Goal: Task Accomplishment & Management: Complete application form

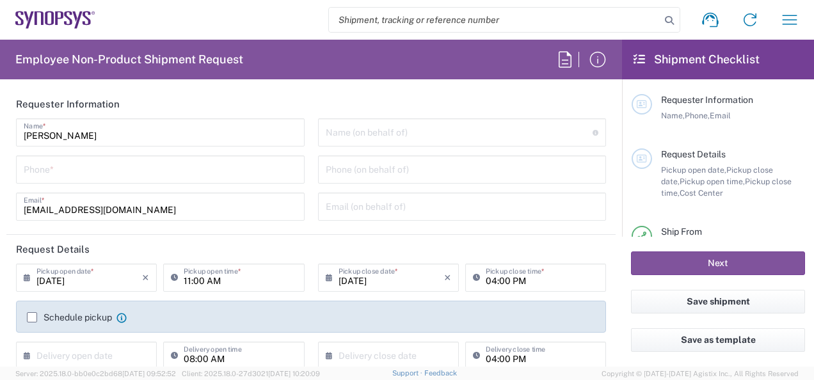
type input "Headquarters USSV"
click at [288, 93] on header "Requester Information" at bounding box center [310, 104] width 609 height 29
click at [86, 170] on input "tel" at bounding box center [160, 168] width 273 height 22
type input "6505211148"
click at [3, 173] on form "Requester Information [PERSON_NAME] Name * [PHONE_NUMBER] Phone * [EMAIL_ADDRES…" at bounding box center [311, 228] width 622 height 277
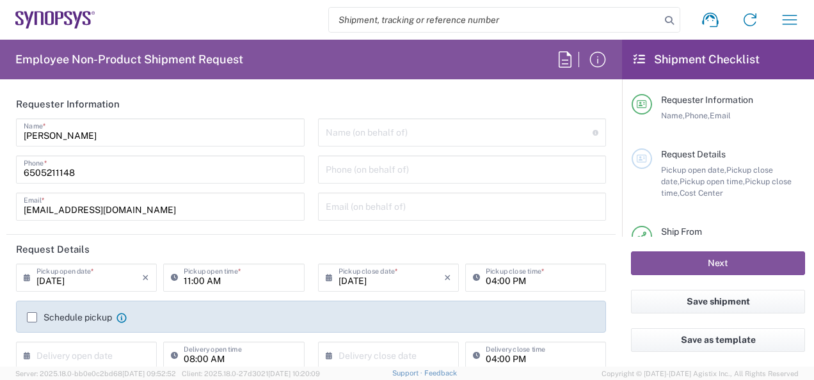
scroll to position [128, 0]
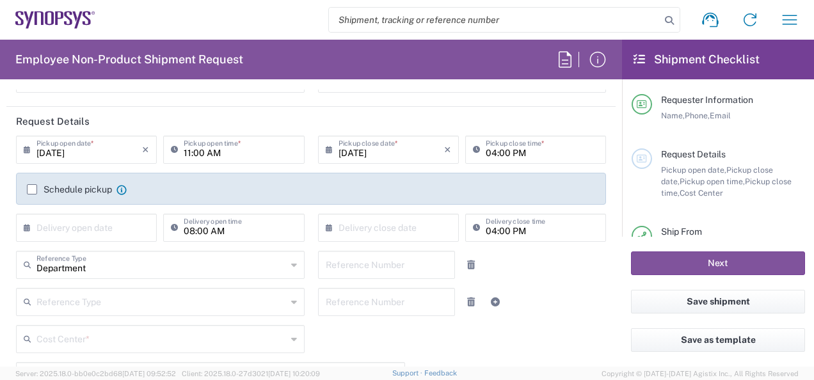
click at [24, 146] on icon at bounding box center [30, 149] width 13 height 20
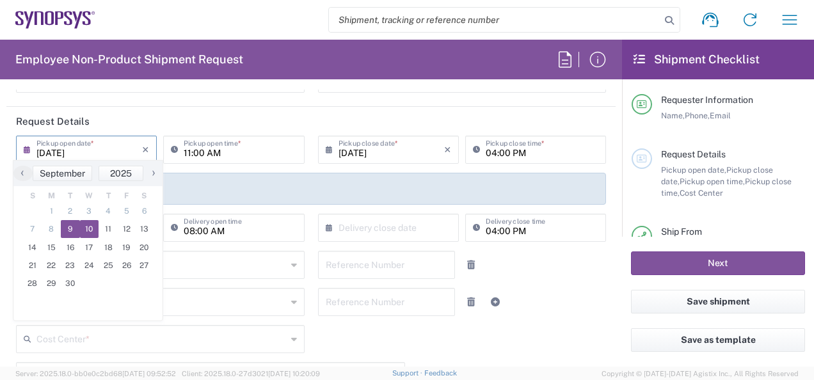
click at [87, 225] on span "10" at bounding box center [89, 229] width 19 height 18
type input "[DATE]"
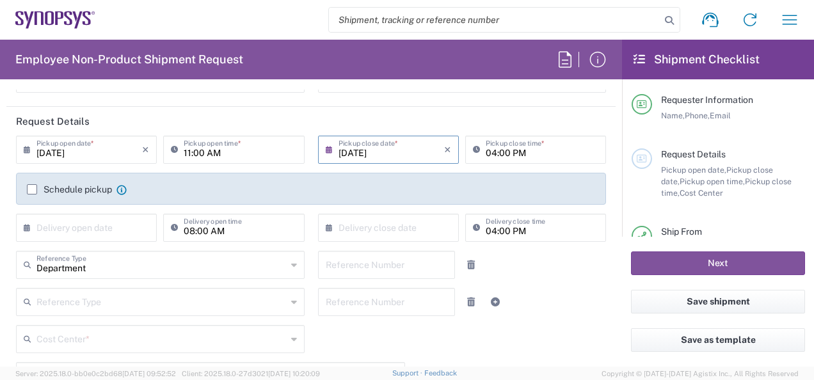
scroll to position [256, 0]
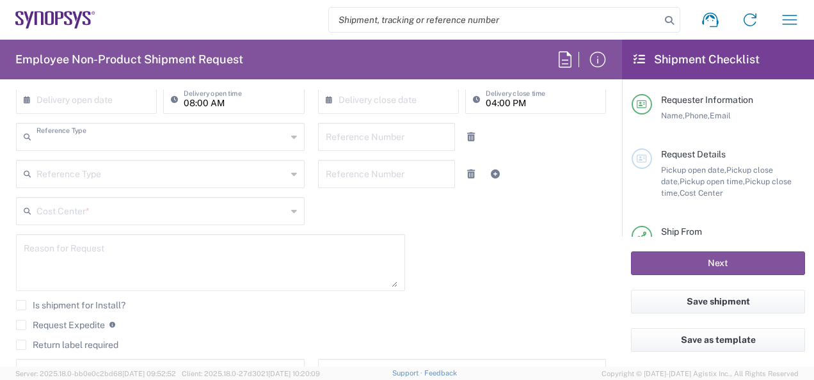
click at [104, 144] on input "text" at bounding box center [161, 136] width 250 height 22
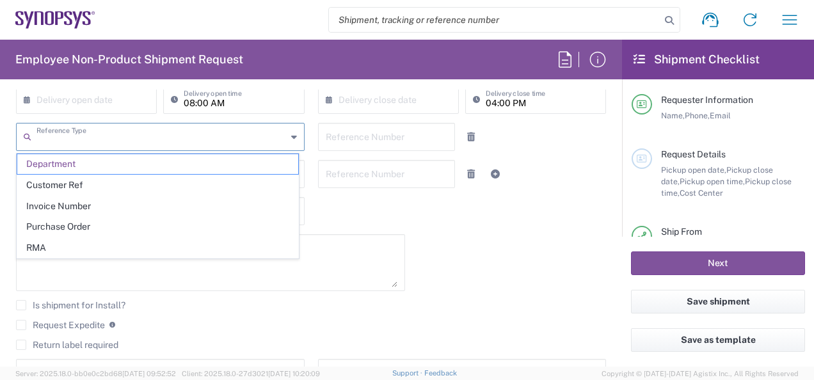
click at [326, 308] on agx-checkbox-control "Is shipment for Install?" at bounding box center [311, 305] width 590 height 10
type input "Department"
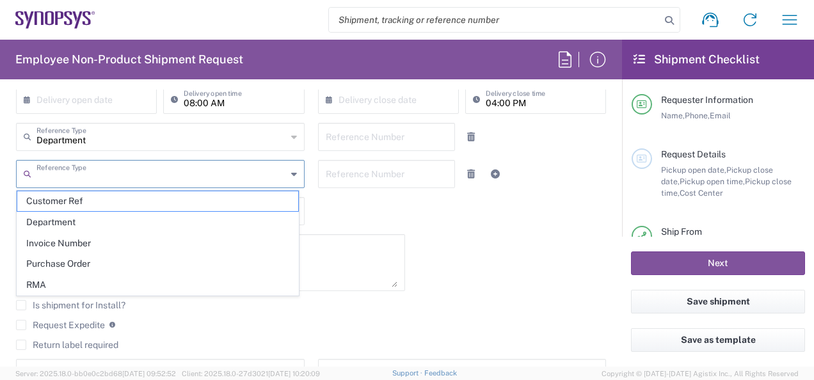
click at [67, 174] on input "text" at bounding box center [161, 173] width 250 height 22
click at [118, 143] on input "text" at bounding box center [161, 136] width 250 height 22
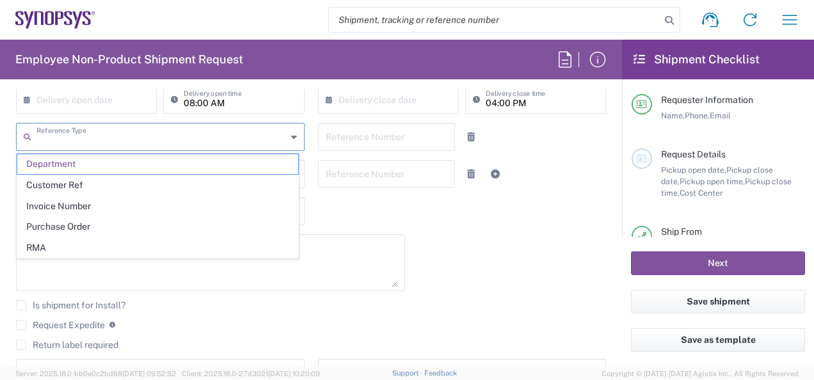
click at [271, 331] on div "Request Expedite If expedite is checked you will be unable to rate and book thi…" at bounding box center [311, 329] width 590 height 20
type input "Department"
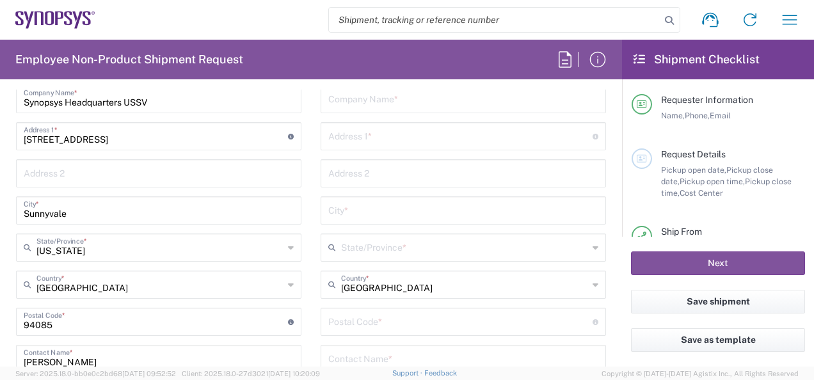
scroll to position [448, 0]
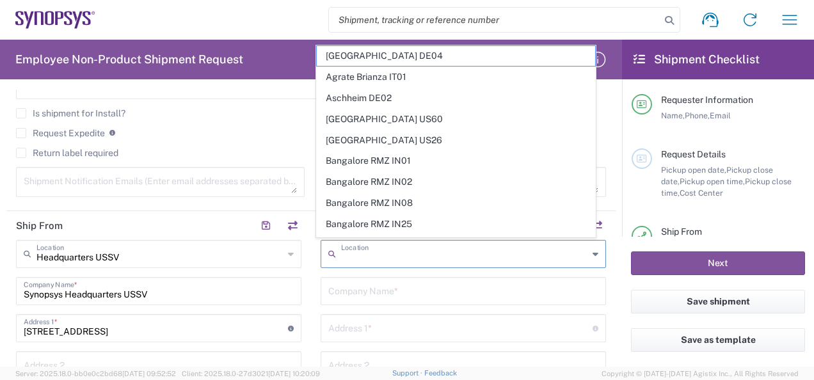
click at [380, 254] on input "text" at bounding box center [464, 253] width 247 height 22
click at [388, 260] on input "text" at bounding box center [464, 253] width 247 height 22
paste input "[STREET_ADDRESS][PERSON_NAME]"
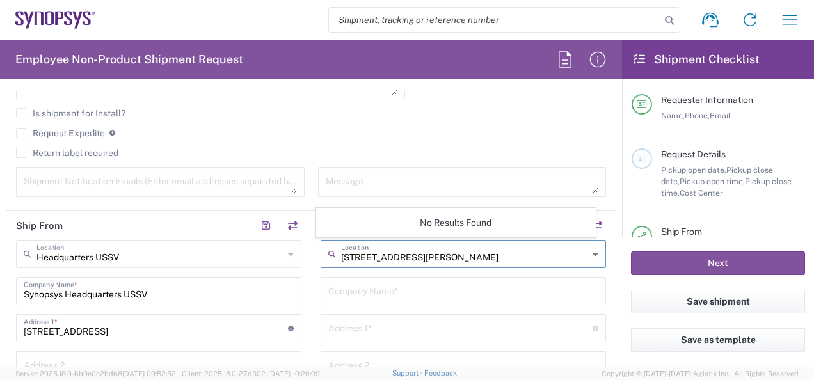
type input "[STREET_ADDRESS][PERSON_NAME]"
click at [390, 291] on input "text" at bounding box center [463, 290] width 270 height 22
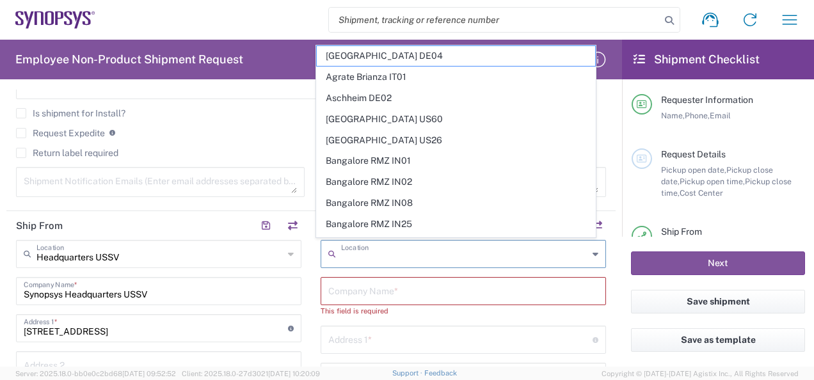
click at [374, 252] on input "text" at bounding box center [464, 253] width 247 height 22
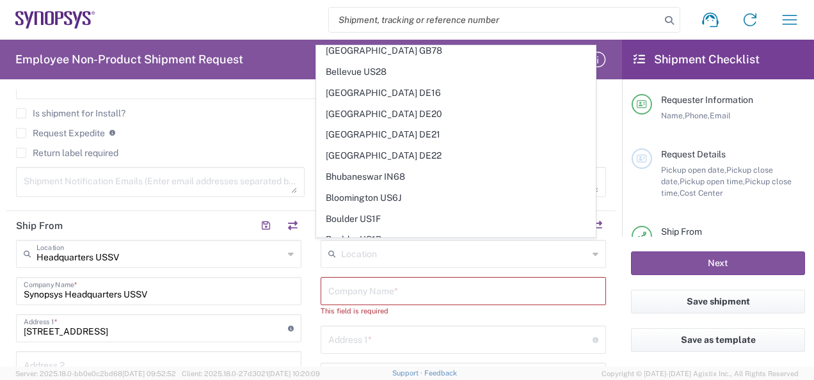
scroll to position [640, 0]
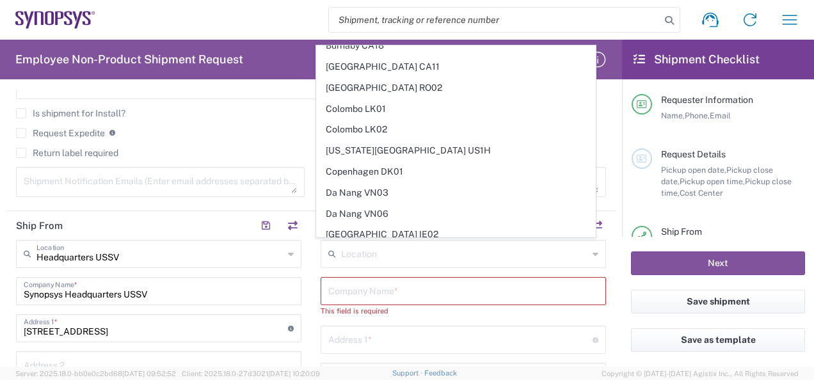
click at [298, 141] on div "Request Expedite If expedite is checked you will be unable to rate and book thi…" at bounding box center [311, 137] width 590 height 20
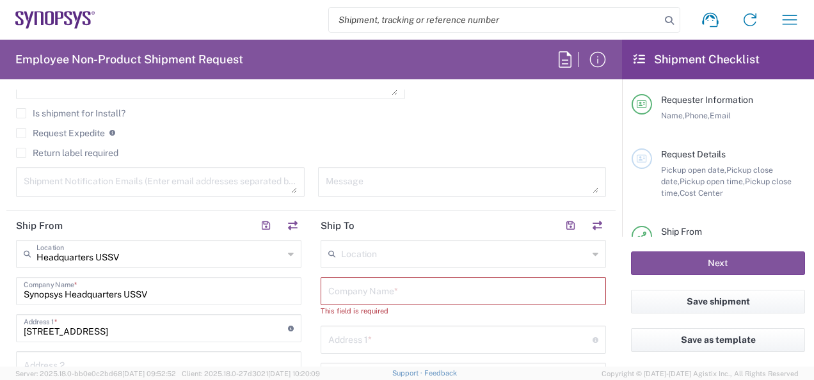
scroll to position [576, 0]
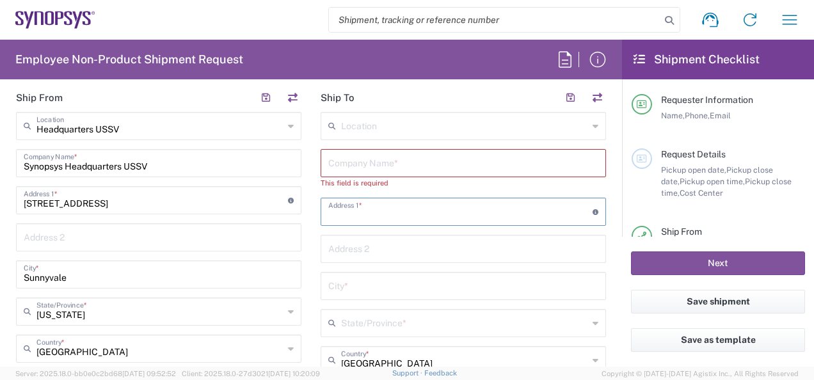
click at [385, 214] on input "text" at bounding box center [460, 211] width 264 height 22
drag, startPoint x: 326, startPoint y: 165, endPoint x: 333, endPoint y: 166, distance: 7.2
click at [328, 165] on input "text" at bounding box center [463, 162] width 270 height 22
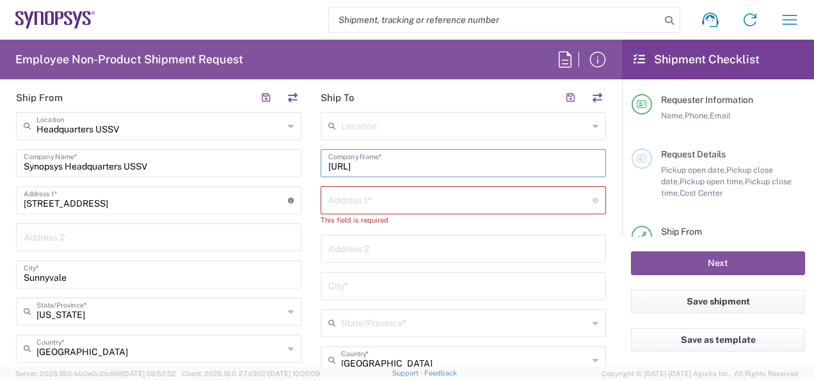
type input "[URL]"
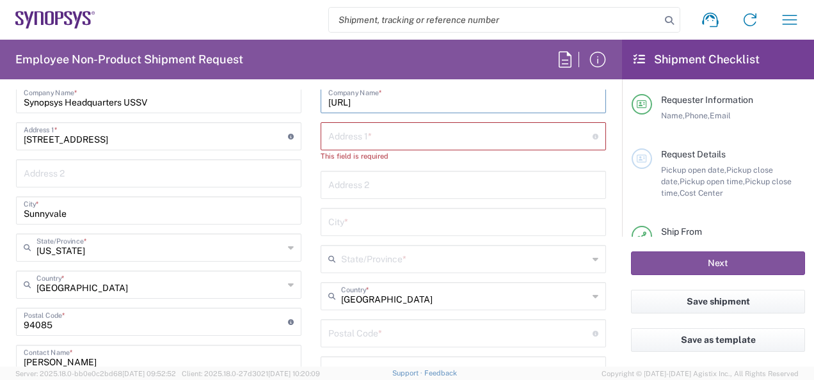
click at [383, 139] on input "text" at bounding box center [460, 135] width 264 height 22
paste input "[STREET_ADDRESS][PERSON_NAME]"
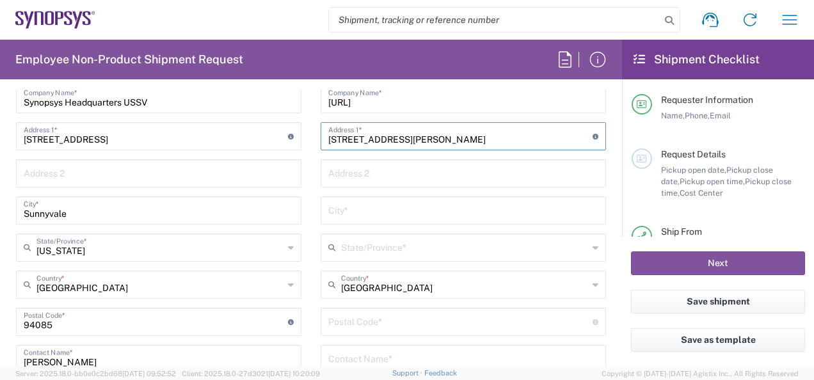
type input "[STREET_ADDRESS][PERSON_NAME]"
click at [374, 178] on input "text" at bounding box center [463, 172] width 270 height 22
click at [388, 214] on input "text" at bounding box center [463, 209] width 270 height 22
click at [361, 212] on input "text" at bounding box center [463, 209] width 270 height 22
paste input "[STREET_ADDRESS][PERSON_NAME]"
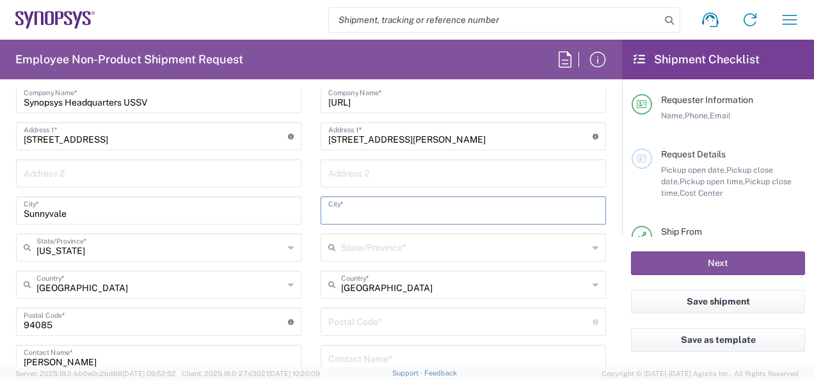
type input "[STREET_ADDRESS][PERSON_NAME]"
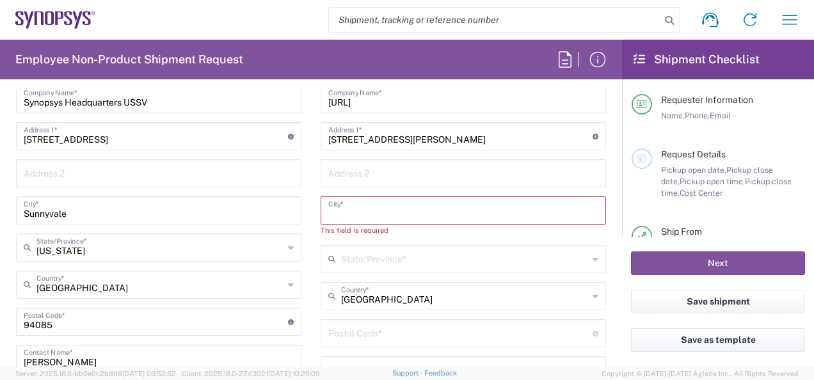
paste input "[GEOGRAPHIC_DATA]"
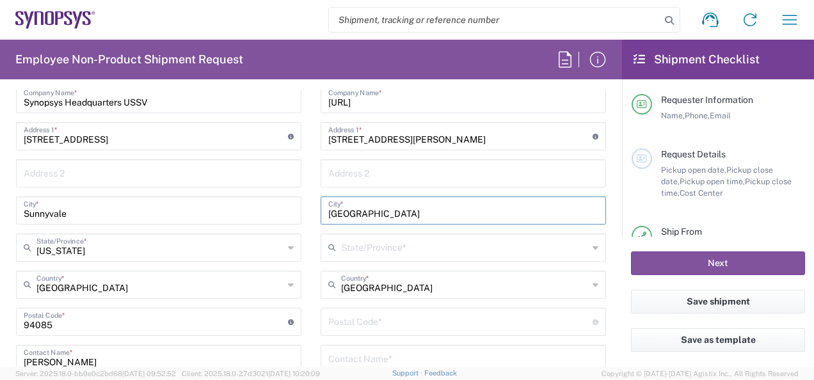
drag, startPoint x: 376, startPoint y: 211, endPoint x: 441, endPoint y: 209, distance: 65.3
click at [440, 210] on input "[GEOGRAPHIC_DATA]" at bounding box center [463, 209] width 270 height 22
type input "[GEOGRAPHIC_DATA]"
click at [387, 250] on input "text" at bounding box center [464, 246] width 247 height 22
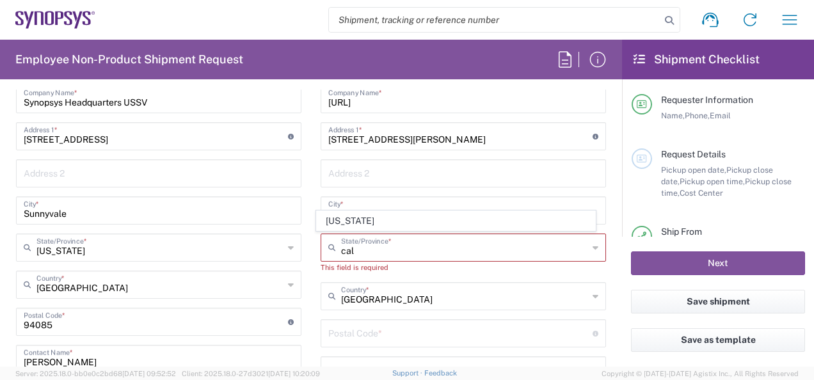
drag, startPoint x: 360, startPoint y: 218, endPoint x: 369, endPoint y: 223, distance: 10.3
click at [360, 218] on span "[US_STATE]" at bounding box center [456, 221] width 278 height 20
type input "[US_STATE]"
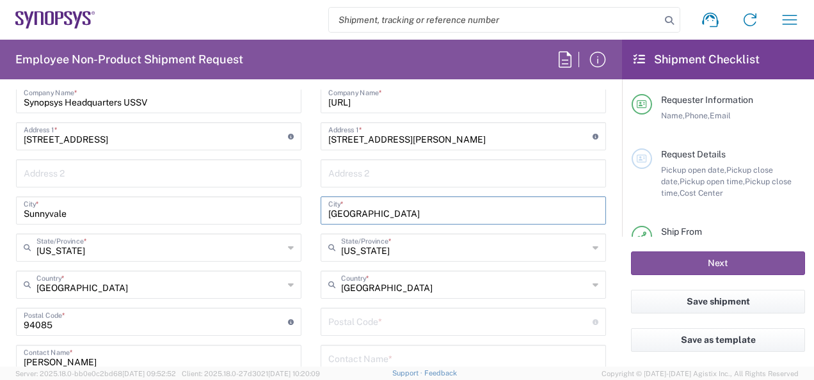
click at [417, 211] on input "[GEOGRAPHIC_DATA]" at bounding box center [463, 209] width 270 height 22
click at [393, 214] on input "[GEOGRAPHIC_DATA]" at bounding box center [463, 209] width 270 height 22
type input "[GEOGRAPHIC_DATA], [GEOGRAPHIC_DATA]"
click at [370, 320] on input "undefined" at bounding box center [460, 321] width 264 height 22
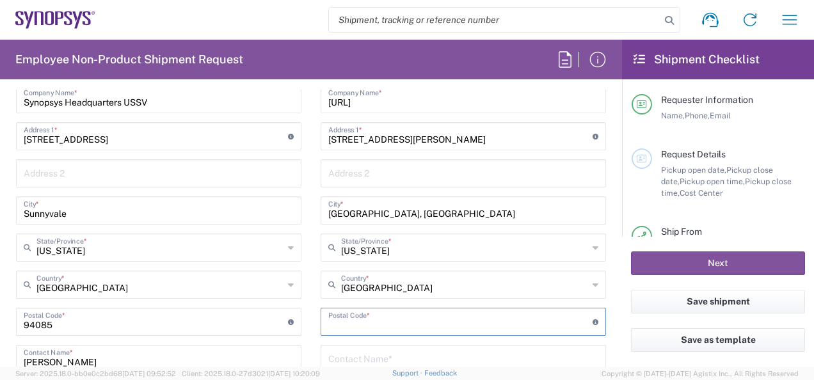
paste input "95110"
type input "95110"
click at [383, 212] on input "[GEOGRAPHIC_DATA], [GEOGRAPHIC_DATA]" at bounding box center [463, 209] width 270 height 22
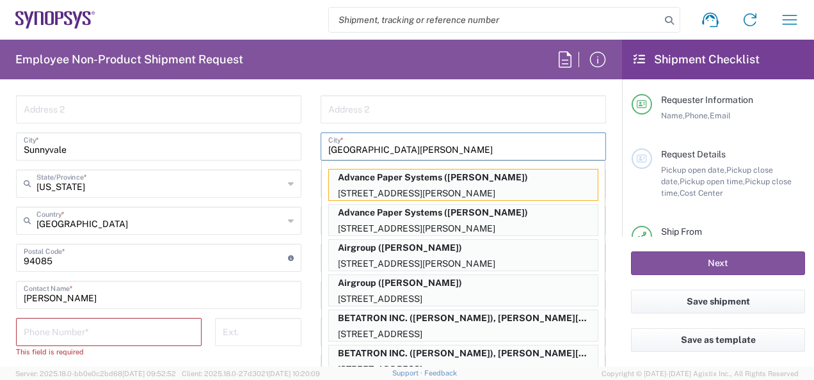
scroll to position [576, 0]
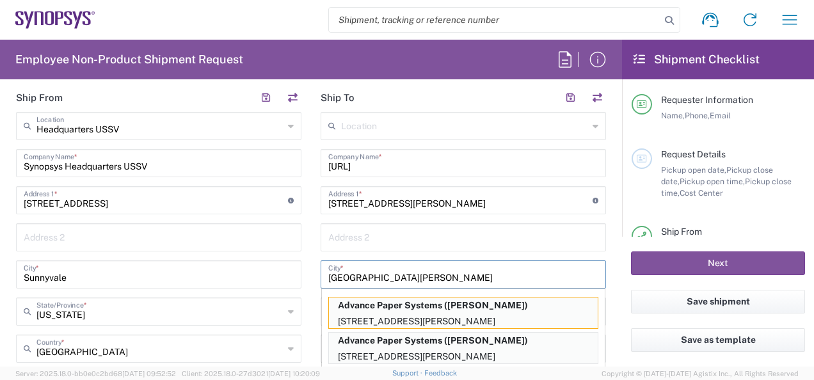
click at [362, 274] on input "[GEOGRAPHIC_DATA][PERSON_NAME]" at bounding box center [463, 273] width 270 height 22
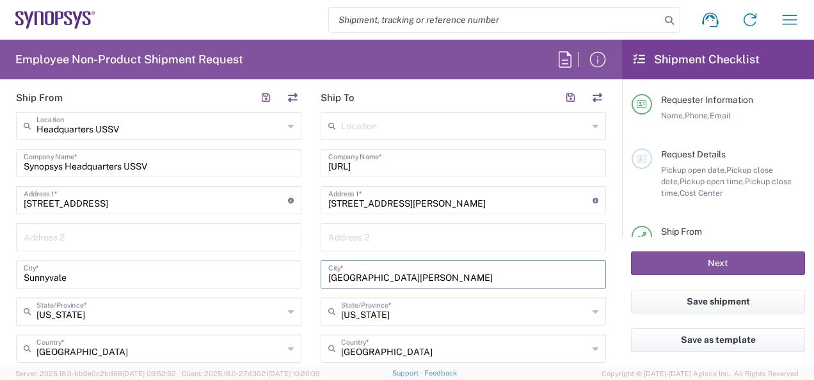
drag, startPoint x: 340, startPoint y: 279, endPoint x: 629, endPoint y: 251, distance: 289.9
click at [342, 279] on input "[GEOGRAPHIC_DATA][PERSON_NAME]" at bounding box center [463, 273] width 270 height 22
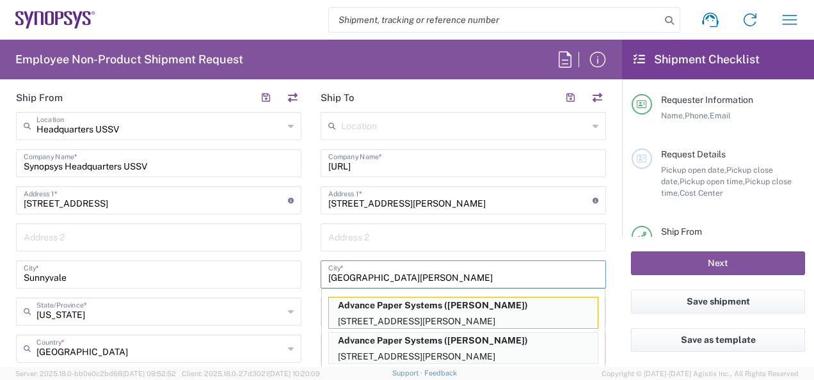
type input "[GEOGRAPHIC_DATA][PERSON_NAME]"
click at [612, 132] on form "Requester Information [PERSON_NAME] Name * [PHONE_NUMBER] Phone * [EMAIL_ADDRES…" at bounding box center [311, 228] width 622 height 277
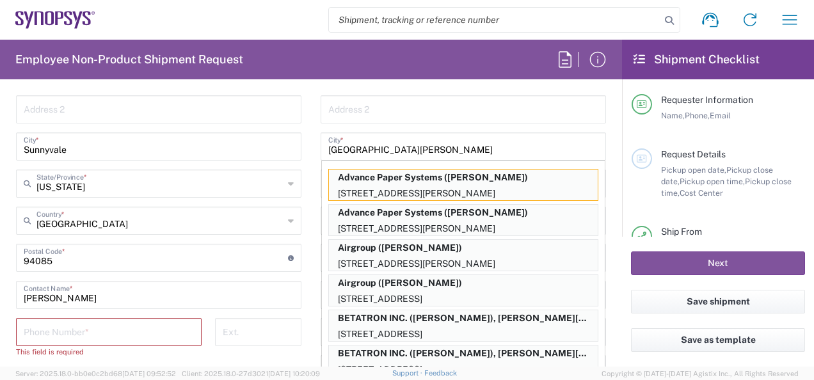
scroll to position [896, 0]
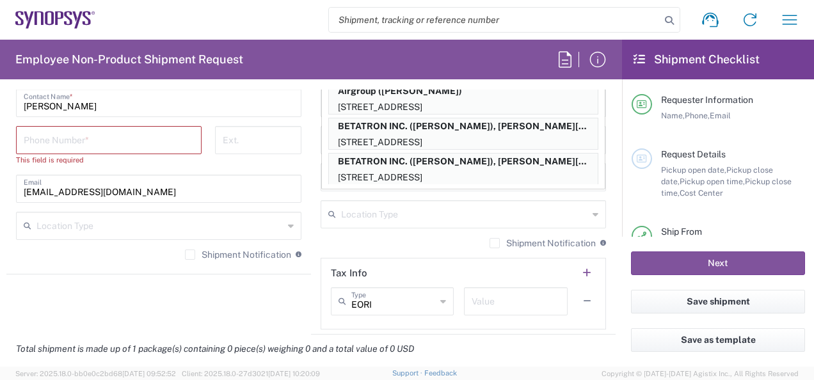
click at [311, 192] on main "Location [GEOGRAPHIC_DATA] DE04 Agrate Brianza IT01 [GEOGRAPHIC_DATA] DE02 [GEO…" at bounding box center [463, 60] width 305 height 537
click at [422, 260] on header "Tax Info" at bounding box center [463, 272] width 284 height 29
click at [589, 216] on div "Location Type" at bounding box center [463, 214] width 285 height 28
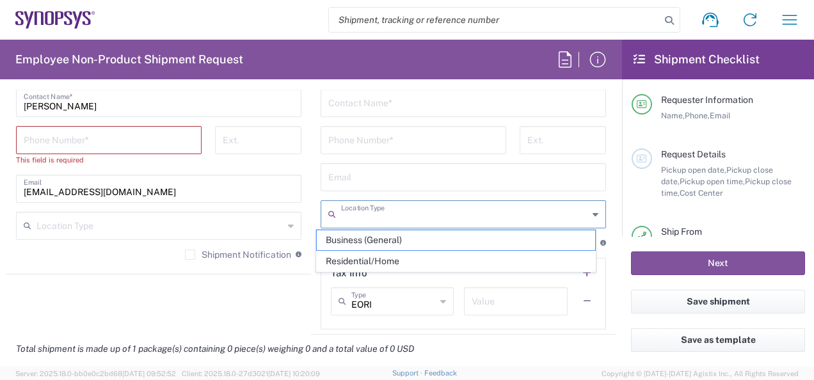
click at [589, 214] on div "Location Type" at bounding box center [463, 214] width 285 height 28
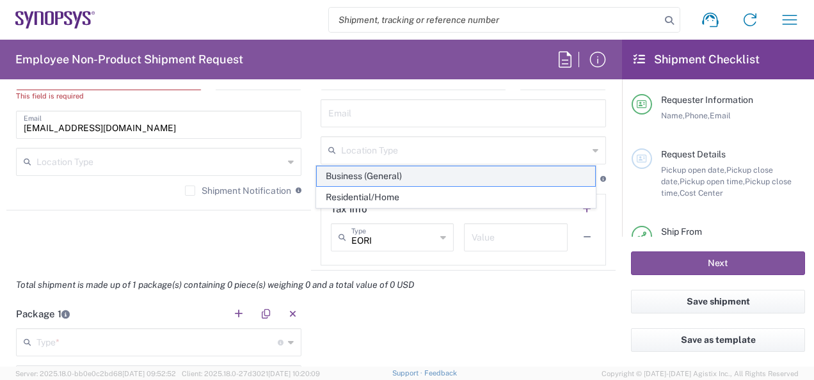
click at [418, 180] on span "Business (General)" at bounding box center [456, 176] width 278 height 20
type input "Business (General)"
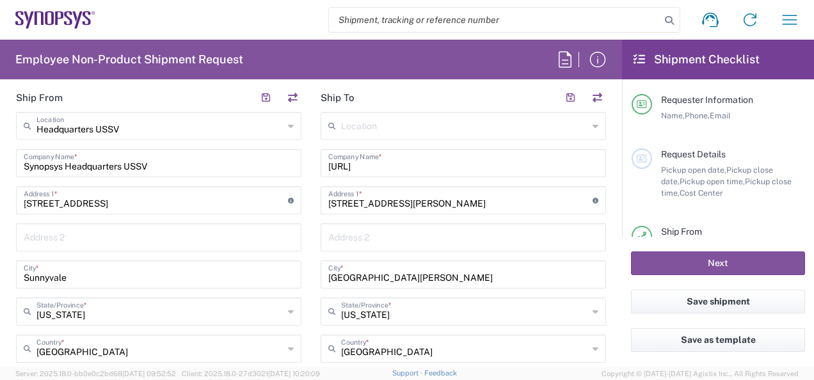
scroll to position [704, 0]
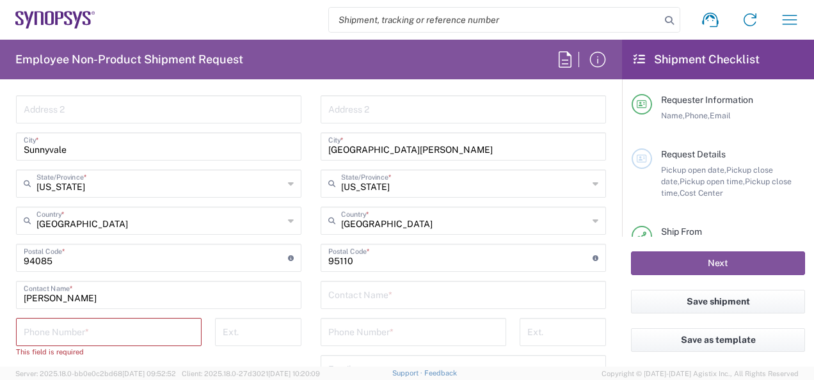
click at [385, 297] on input "text" at bounding box center [463, 294] width 270 height 22
type input "Z"
click at [363, 296] on input "[PERSON_NAME]" at bounding box center [463, 294] width 270 height 22
type input "[PERSON_NAME]"
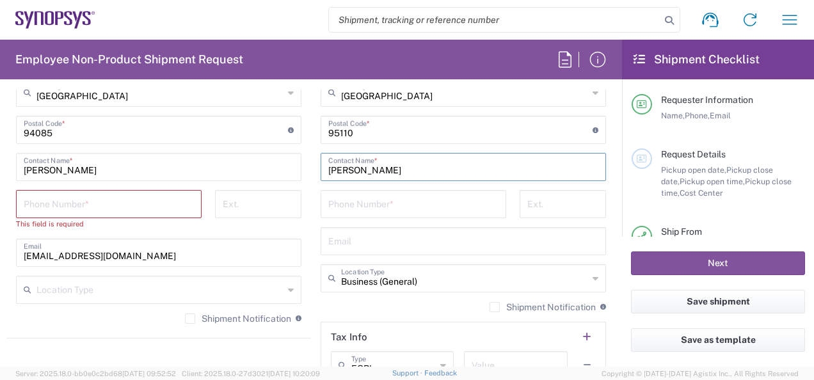
click at [398, 202] on input "tel" at bounding box center [413, 203] width 170 height 22
click at [289, 203] on input "tel" at bounding box center [258, 203] width 71 height 22
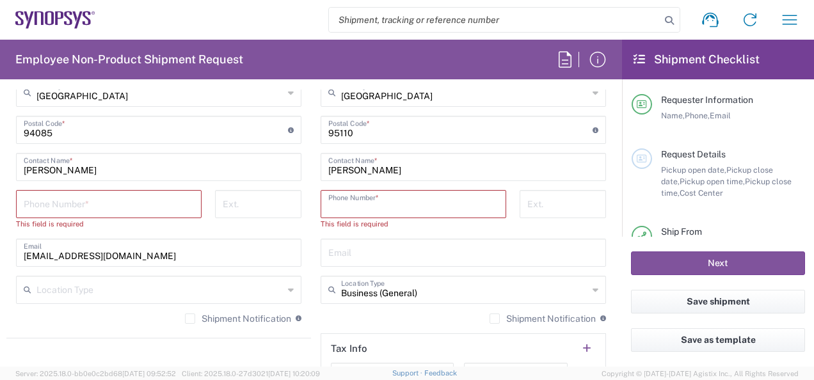
drag, startPoint x: 351, startPoint y: 199, endPoint x: 376, endPoint y: 203, distance: 25.4
click at [351, 199] on input "tel" at bounding box center [413, 203] width 170 height 22
click at [299, 224] on div "Ext." at bounding box center [259, 214] width 100 height 49
drag, startPoint x: 370, startPoint y: 253, endPoint x: 571, endPoint y: 218, distance: 203.5
click at [371, 253] on input "text" at bounding box center [463, 252] width 270 height 22
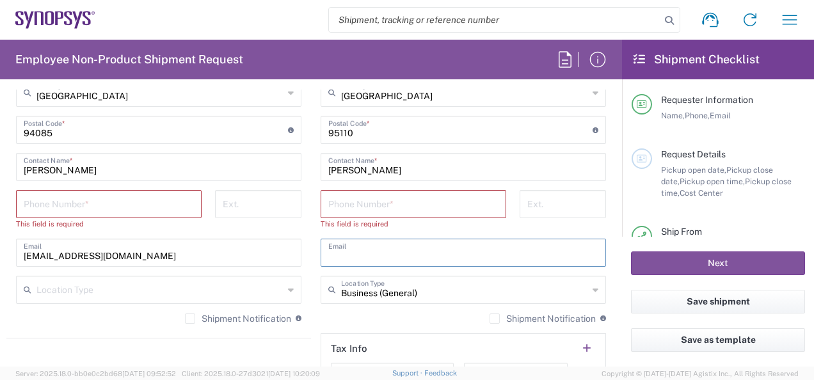
paste input "[PERSON_NAME] <[PERSON_NAME][EMAIL_ADDRESS][PERSON_NAME][PERSON_NAME]>"
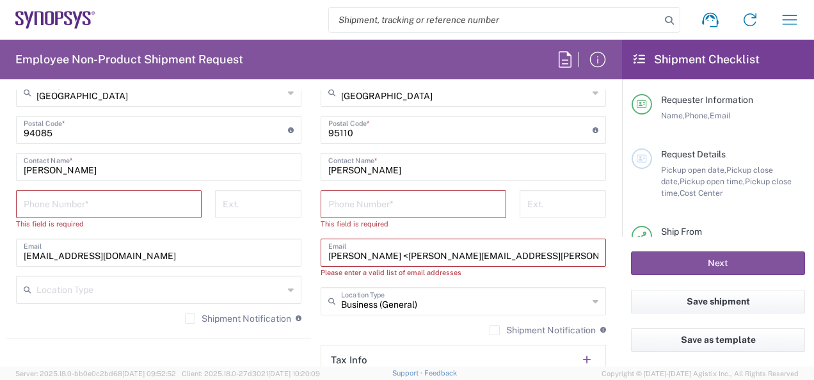
drag, startPoint x: 379, startPoint y: 255, endPoint x: 280, endPoint y: 255, distance: 99.2
click at [282, 255] on div "Ship From Headquarters USSV Location Headquarters [GEOGRAPHIC_DATA] Agrate Bria…" at bounding box center [310, 124] width 609 height 594
click at [520, 255] on input "[PERSON_NAME][EMAIL_ADDRESS][PERSON_NAME][PERSON_NAME]>" at bounding box center [463, 252] width 270 height 22
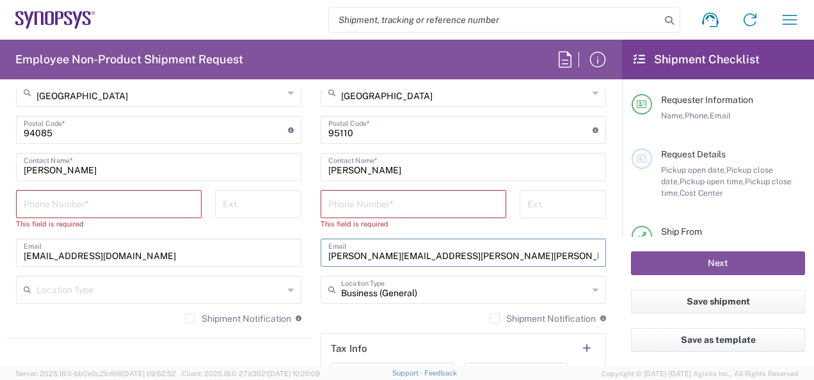
type input "[PERSON_NAME][EMAIL_ADDRESS][PERSON_NAME][PERSON_NAME]"
click at [311, 308] on main "Location [GEOGRAPHIC_DATA] DE04 Agrate Brianza IT01 [GEOGRAPHIC_DATA] DE02 [GEO…" at bounding box center [463, 130] width 305 height 549
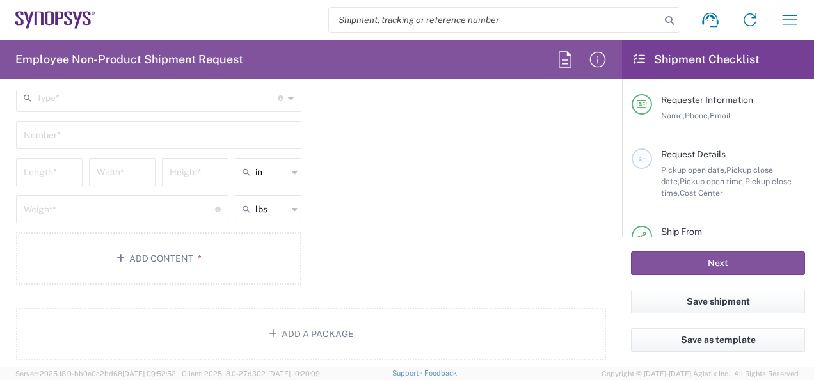
scroll to position [1088, 0]
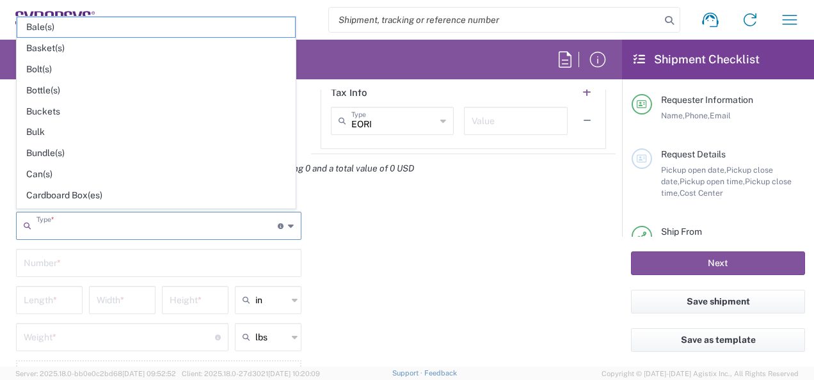
click at [76, 225] on input "text" at bounding box center [156, 225] width 241 height 22
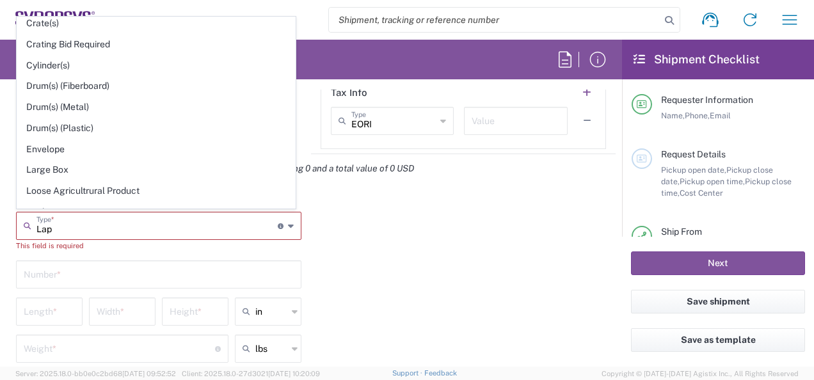
scroll to position [0, 0]
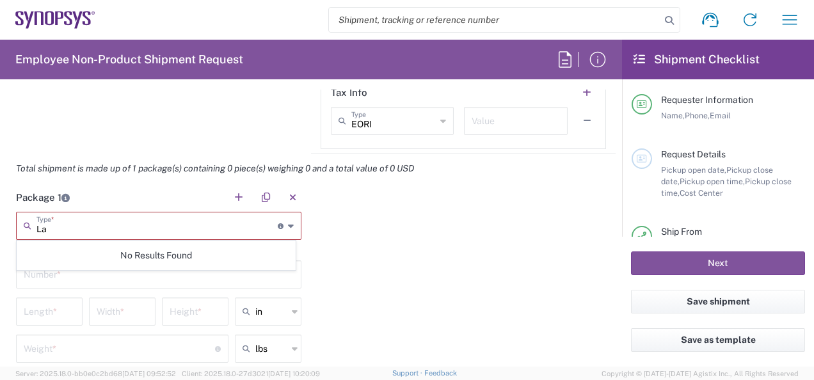
type input "L"
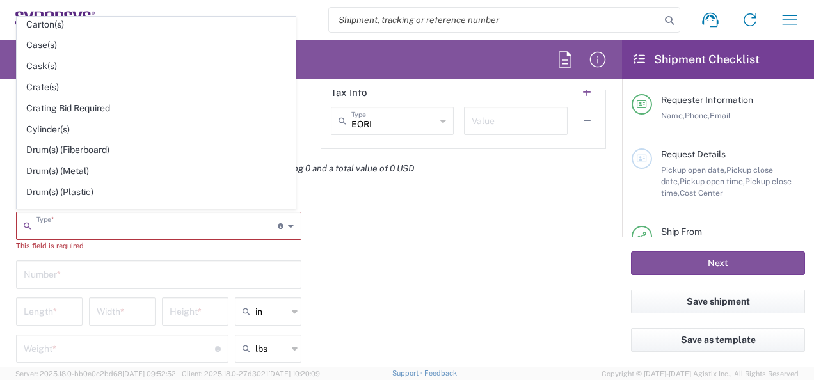
scroll to position [64, 0]
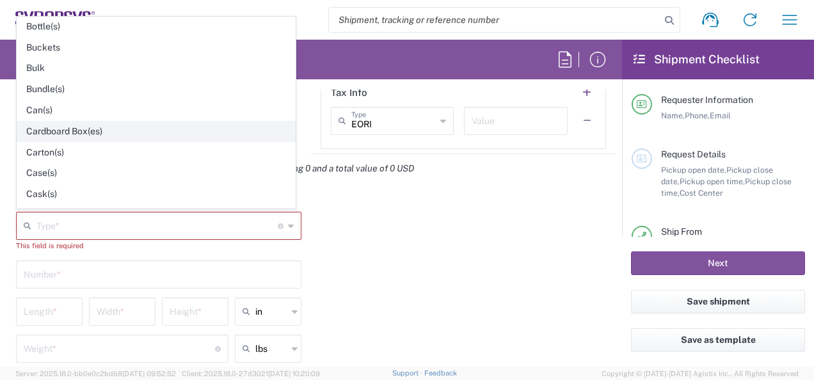
click at [77, 123] on span "Cardboard Box(es)" at bounding box center [156, 132] width 278 height 20
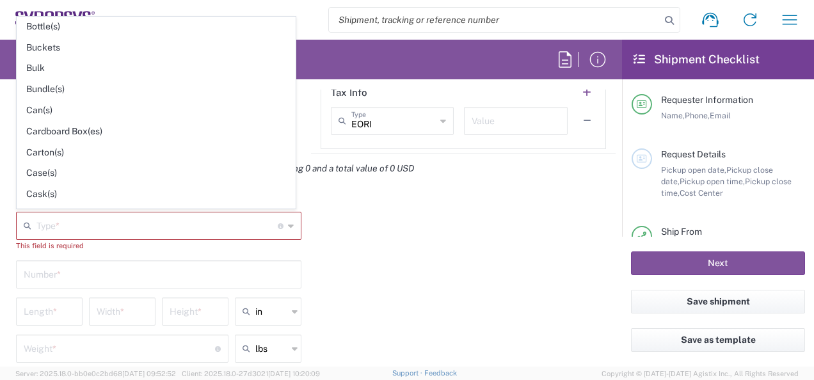
type input "Cardboard Box(es)"
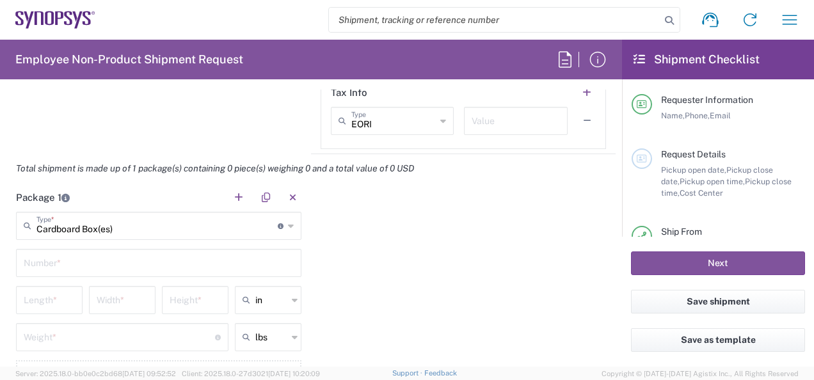
click at [72, 265] on input "text" at bounding box center [159, 262] width 270 height 22
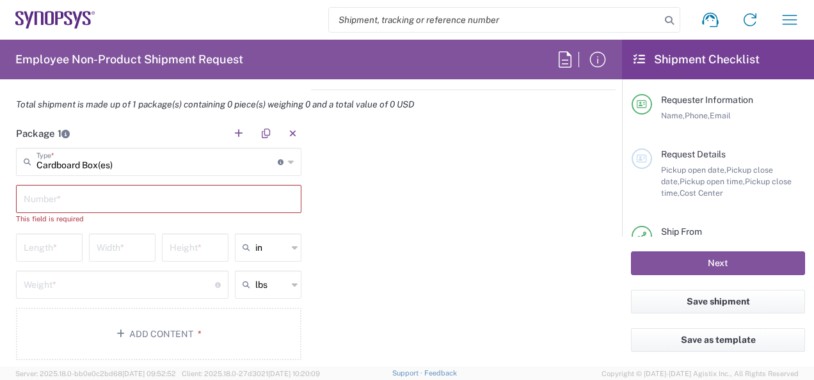
drag, startPoint x: 22, startPoint y: 270, endPoint x: 54, endPoint y: 267, distance: 32.1
click at [24, 271] on div "Weight * Total weight of package(s) in pounds or kilograms" at bounding box center [122, 285] width 212 height 28
click at [61, 280] on input "number" at bounding box center [119, 284] width 191 height 22
type input "2"
click at [109, 203] on input "text" at bounding box center [159, 198] width 270 height 22
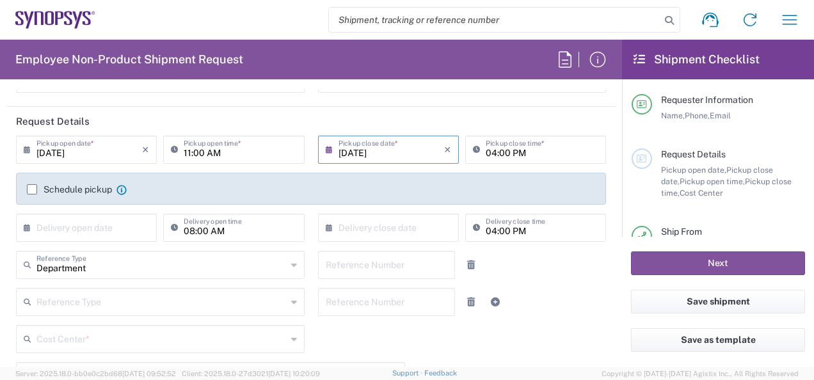
scroll to position [256, 0]
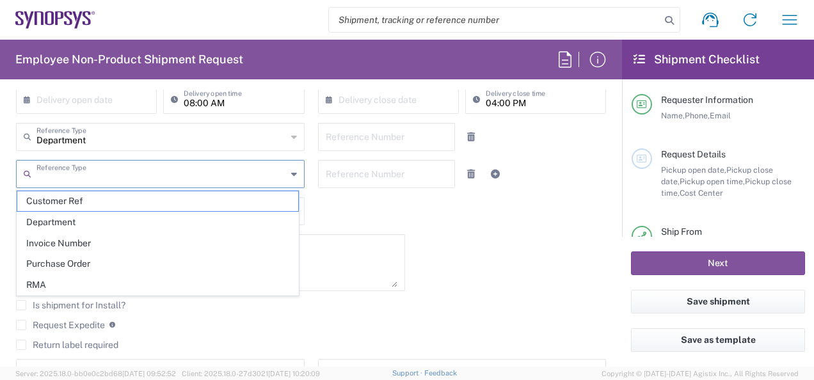
click at [119, 177] on input "text" at bounding box center [161, 173] width 250 height 22
click at [119, 176] on input "text" at bounding box center [161, 173] width 250 height 22
click at [465, 283] on div "[DATE] × Pickup open date * Cancel Apply 11:00 AM Pickup open time * [DATE] × P…" at bounding box center [311, 203] width 603 height 390
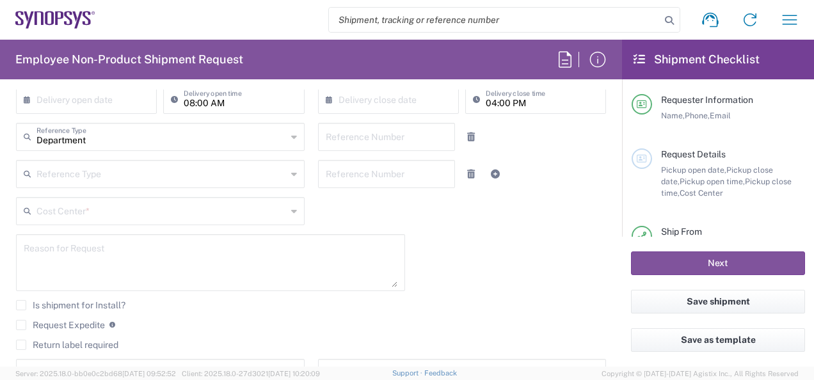
click at [291, 214] on icon at bounding box center [294, 211] width 6 height 20
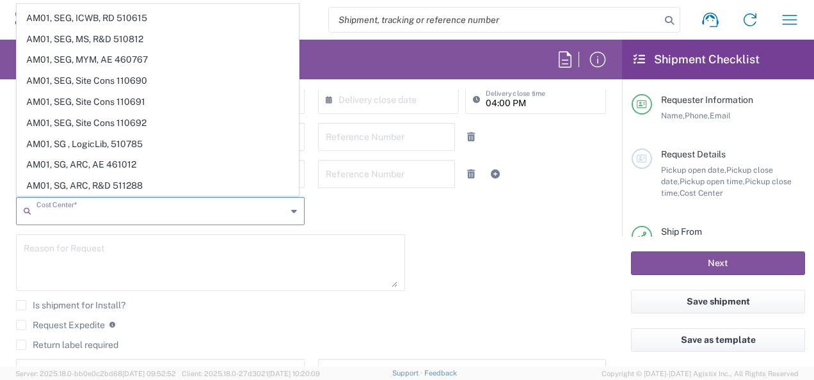
scroll to position [452, 0]
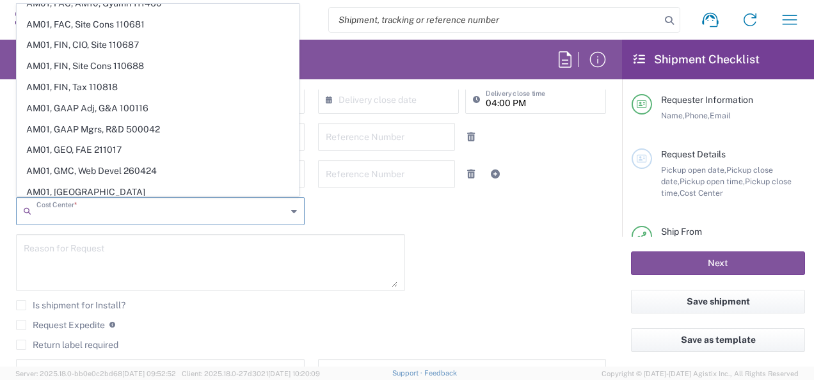
click at [104, 214] on input "text" at bounding box center [161, 210] width 250 height 22
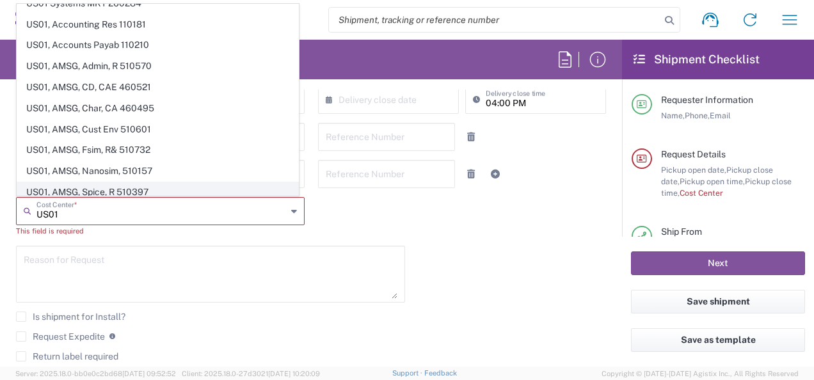
scroll to position [644, 0]
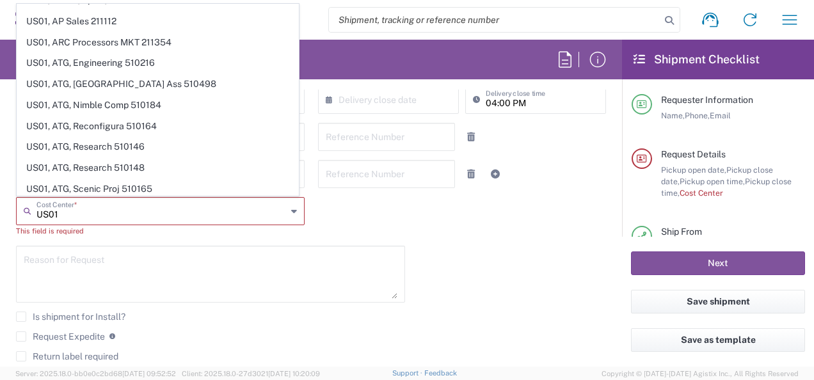
type input "US01"
click at [472, 246] on div "[DATE] × Pickup open date * Cancel Apply 11:00 AM Pickup open time * [DATE] × P…" at bounding box center [311, 209] width 603 height 402
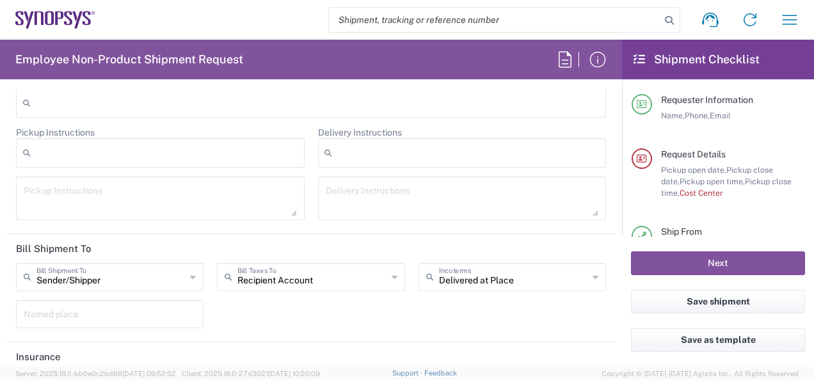
scroll to position [1717, 0]
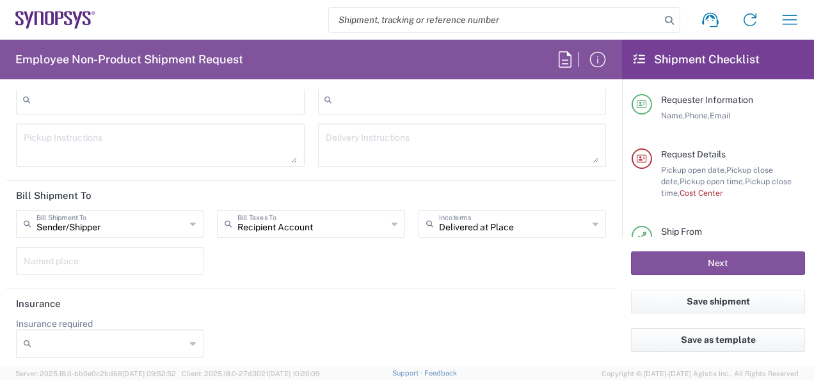
click at [190, 340] on icon at bounding box center [193, 343] width 6 height 20
click at [359, 320] on div "Insurance required No Yes" at bounding box center [311, 342] width 603 height 49
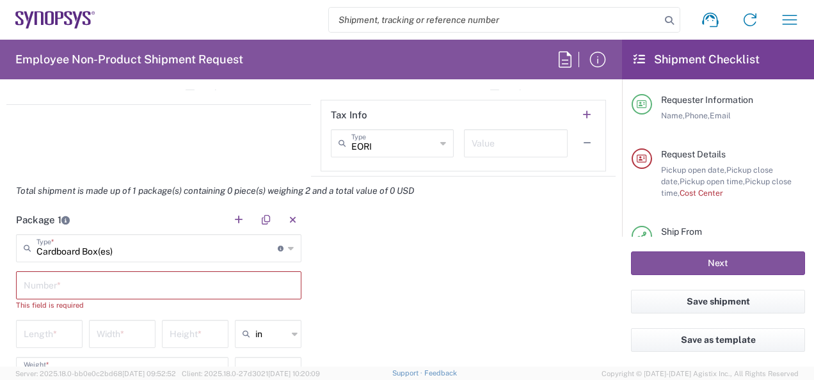
scroll to position [1141, 0]
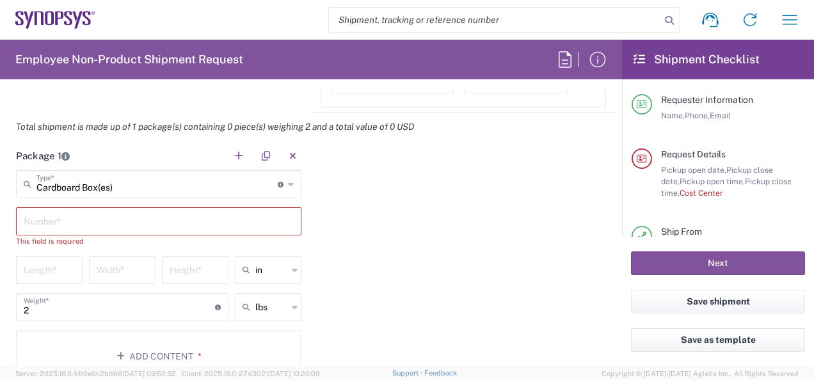
click at [415, 190] on div "Package 1 Cardboard Box(es) Type * Material used to package goods Bale(s) Baske…" at bounding box center [310, 266] width 609 height 251
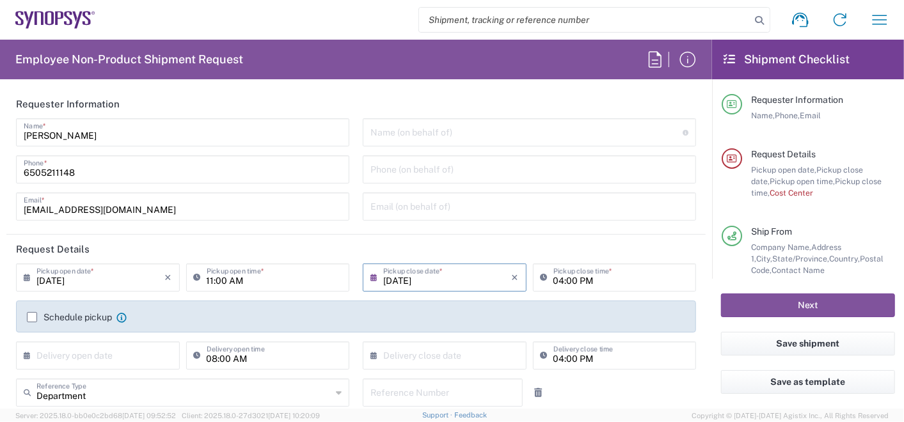
scroll to position [142, 0]
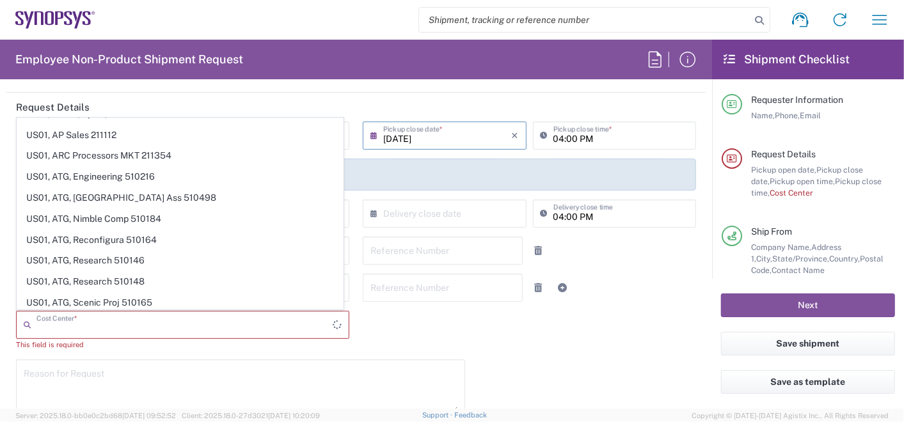
click at [141, 319] on input "text" at bounding box center [184, 324] width 296 height 22
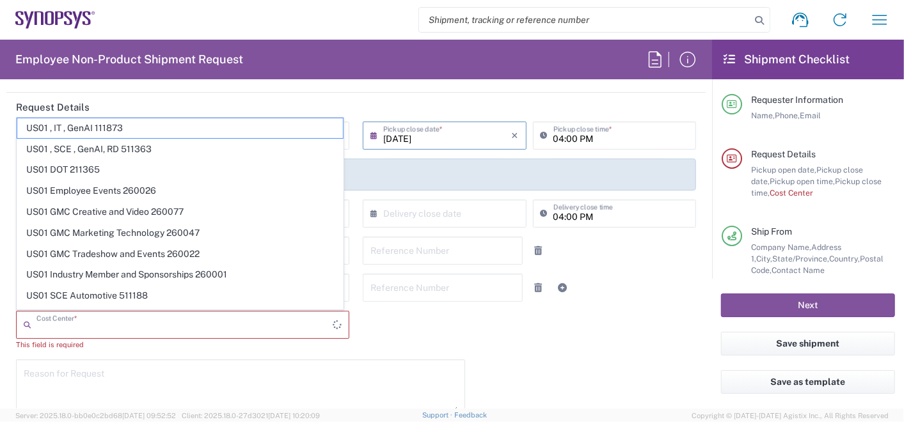
click at [141, 319] on input "text" at bounding box center [184, 324] width 296 height 22
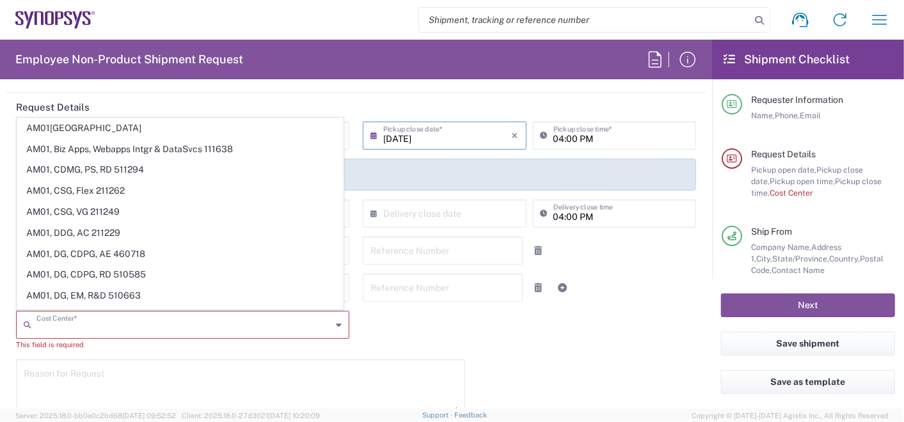
paste input "US01, CSG, Ops, HAPS, T"
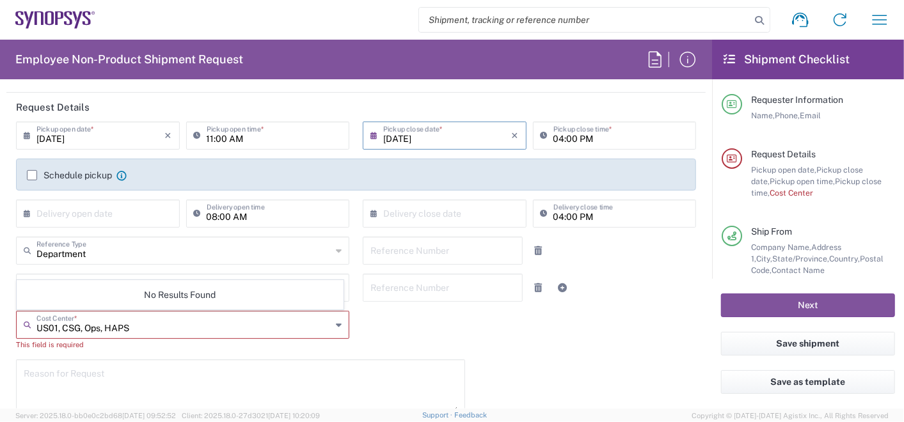
click at [336, 326] on icon at bounding box center [339, 325] width 6 height 20
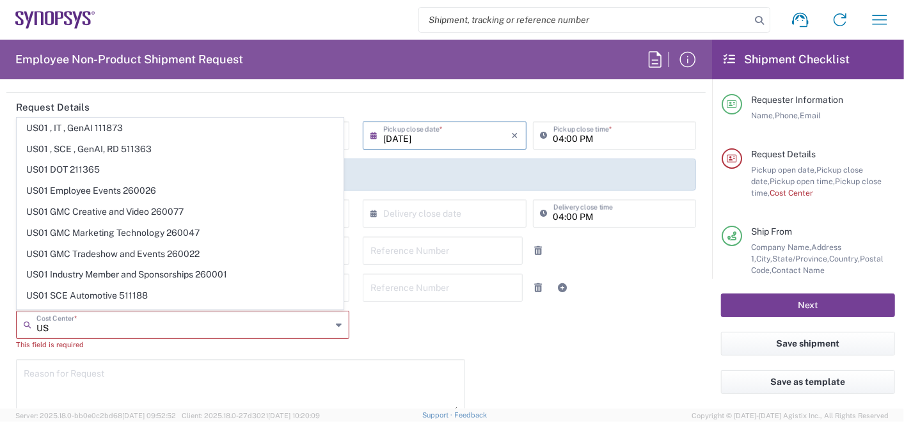
type input "U"
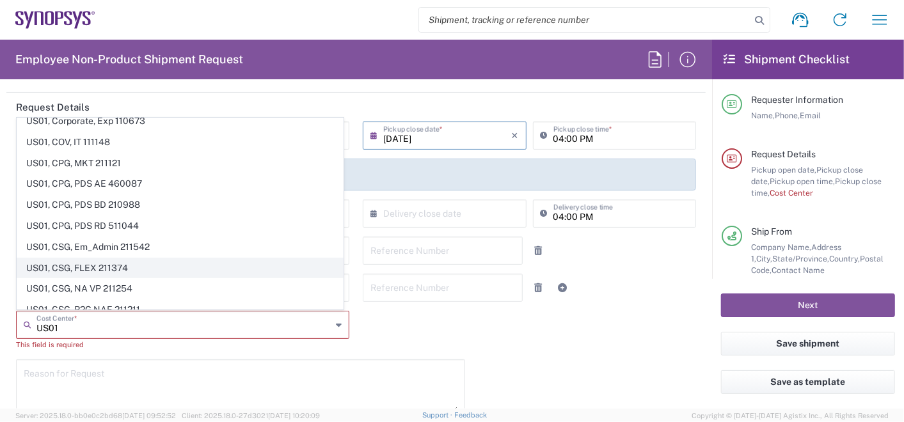
scroll to position [3981, 0]
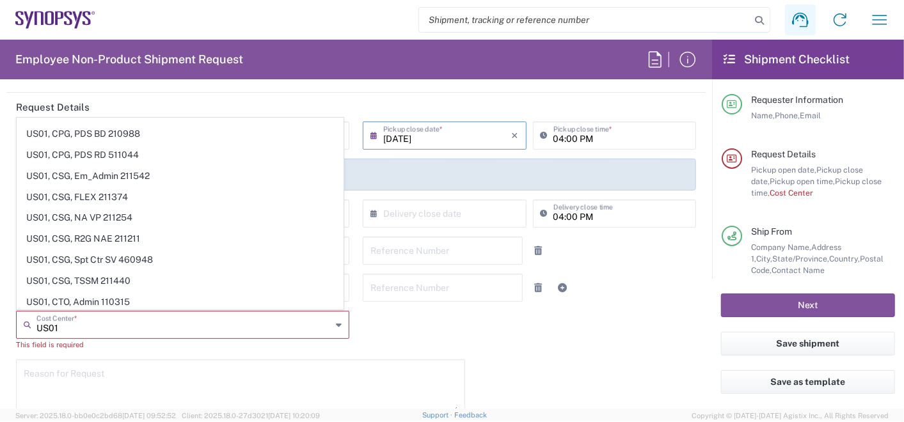
type input "US01"
drag, startPoint x: 65, startPoint y: 323, endPoint x: 16, endPoint y: 320, distance: 49.4
click at [10, 323] on div "US01 Cost Center * [GEOGRAPHIC_DATA] 511363 US01 DOT 211365 US01 Employee Event…" at bounding box center [183, 335] width 347 height 49
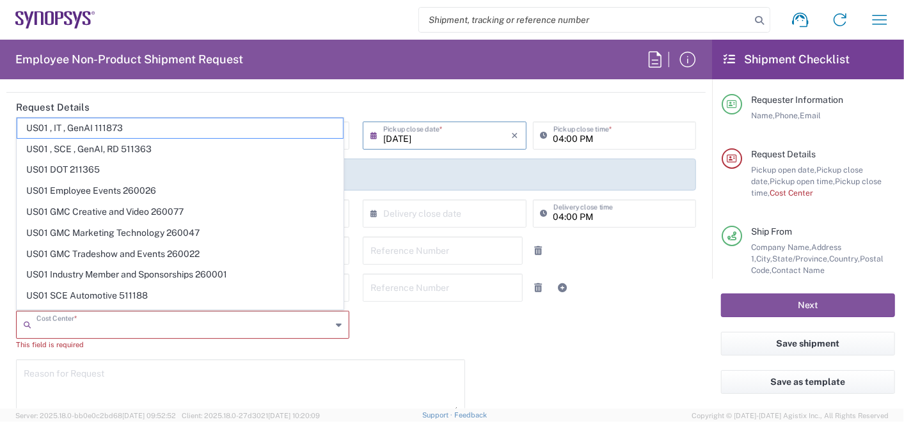
click at [66, 326] on input "text" at bounding box center [183, 324] width 295 height 22
paste input "US01, CSG, Ops, HAPS, T"
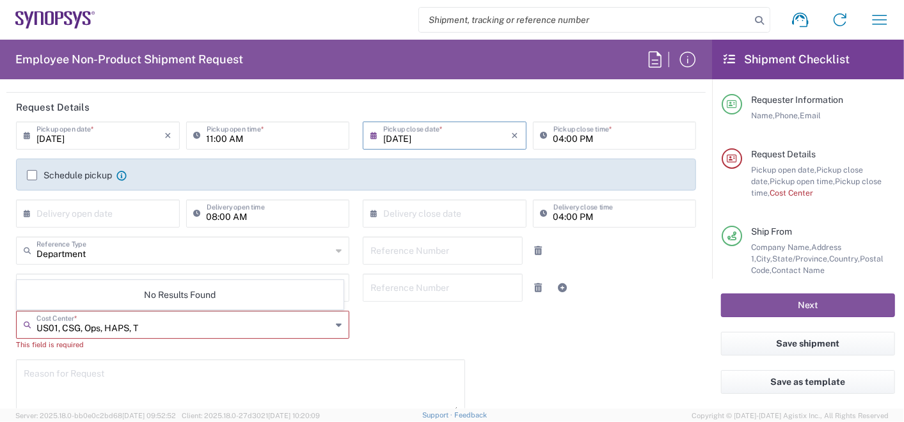
type input "US01, CSG, Ops, HAPS, T"
click at [404, 322] on div "[DATE] × Pickup open date * Cancel Apply 11:00 AM Pickup open time * [DATE] × P…" at bounding box center [357, 323] width 694 height 402
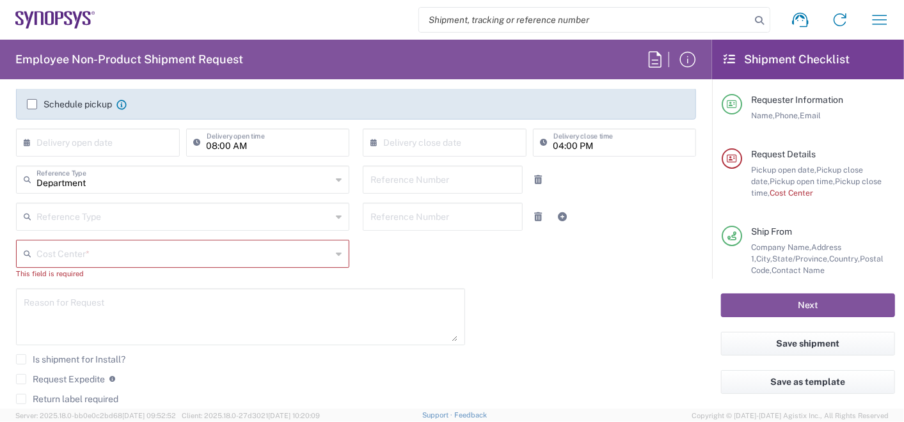
scroll to position [284, 0]
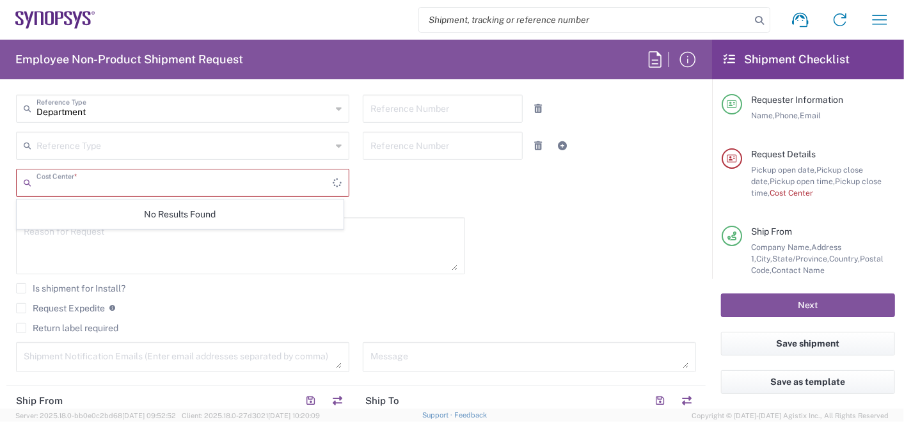
click at [109, 180] on input "text" at bounding box center [184, 182] width 296 height 22
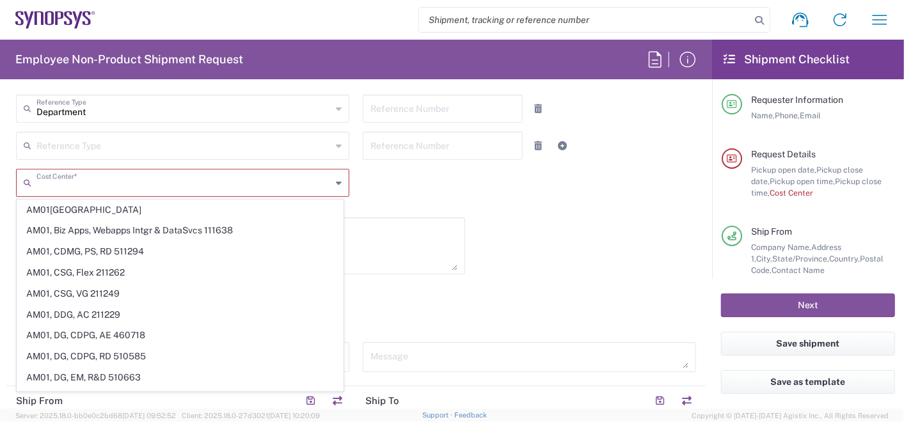
paste input "US01, CSG, Ops, HAPS, T"
type input "US01, CSG, Ops, HAPS, T"
click at [570, 274] on div "[DATE] × Pickup open date * Cancel Apply 11:00 AM Pickup open time * [DATE] × P…" at bounding box center [357, 181] width 694 height 402
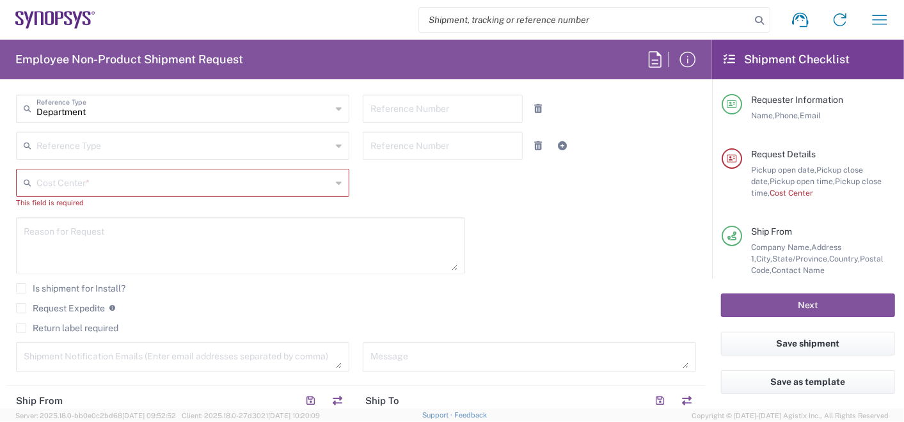
click at [147, 180] on input "text" at bounding box center [183, 182] width 295 height 22
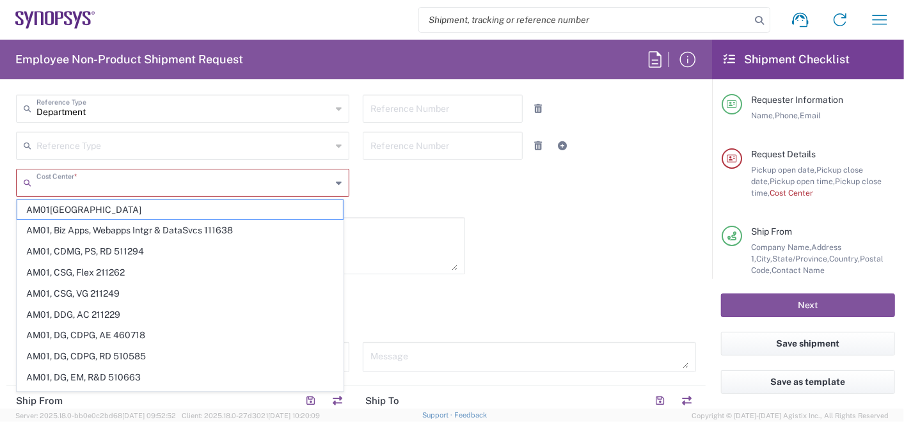
paste input "US01, CSG, Ops, HAPS, T"
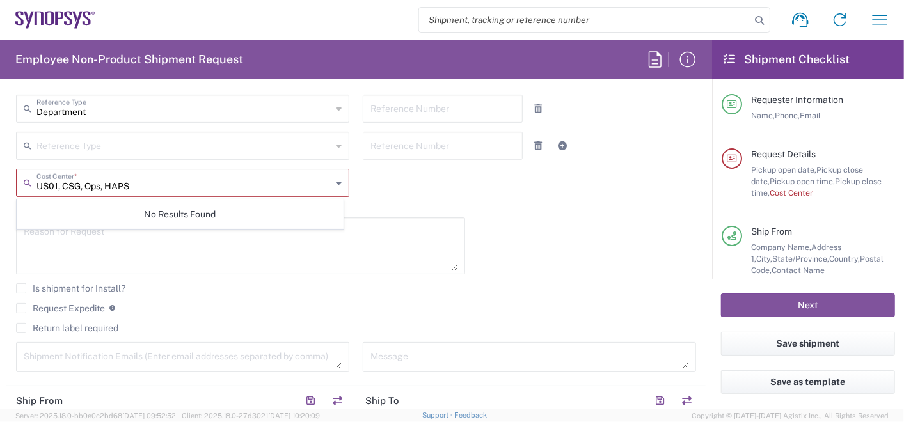
type input "US01, CSG, Ops, HAPS"
click at [398, 180] on div "[DATE] × Pickup open date * Cancel Apply 11:00 AM Pickup open time * [DATE] × P…" at bounding box center [357, 181] width 694 height 402
click at [329, 181] on div "Cost Center *" at bounding box center [182, 183] width 333 height 28
type input "US01"
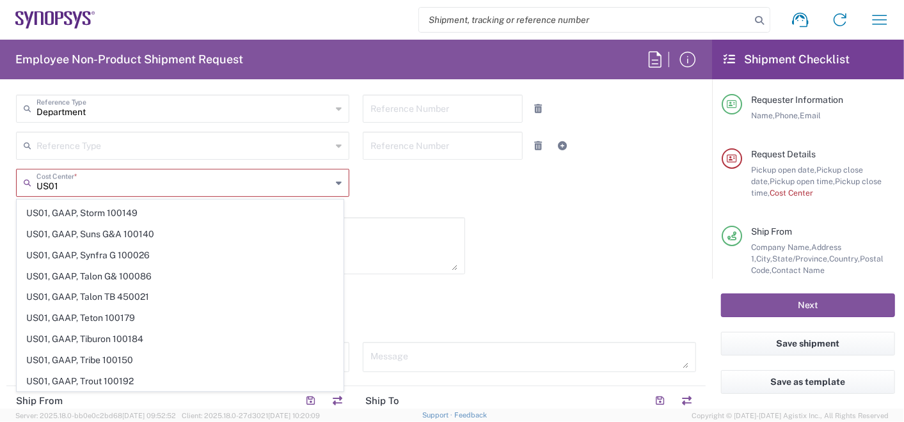
scroll to position [19429, 0]
click at [104, 188] on input "US01" at bounding box center [183, 182] width 295 height 22
drag, startPoint x: 102, startPoint y: 187, endPoint x: -3, endPoint y: 184, distance: 105.0
click at [0, 184] on html "Shipment request Shipment tracking Employee non-product shipment request My shi…" at bounding box center [452, 211] width 904 height 422
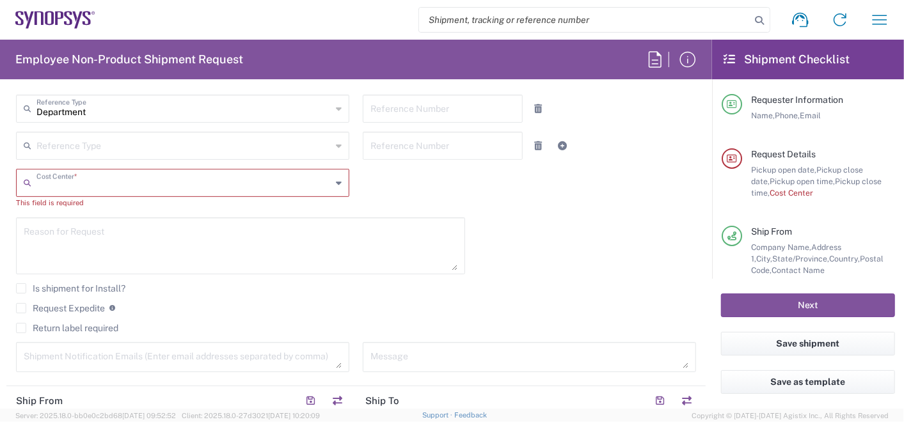
scroll to position [0, 0]
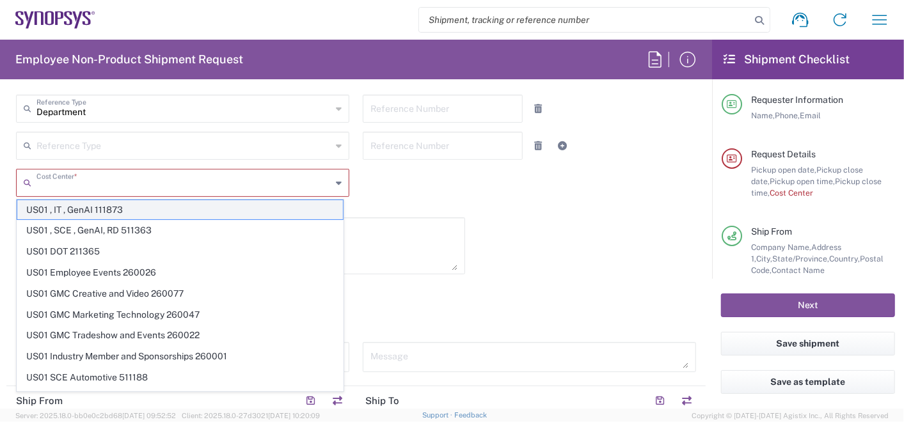
paste input "US01, CSG, Ops, HAPS, T"
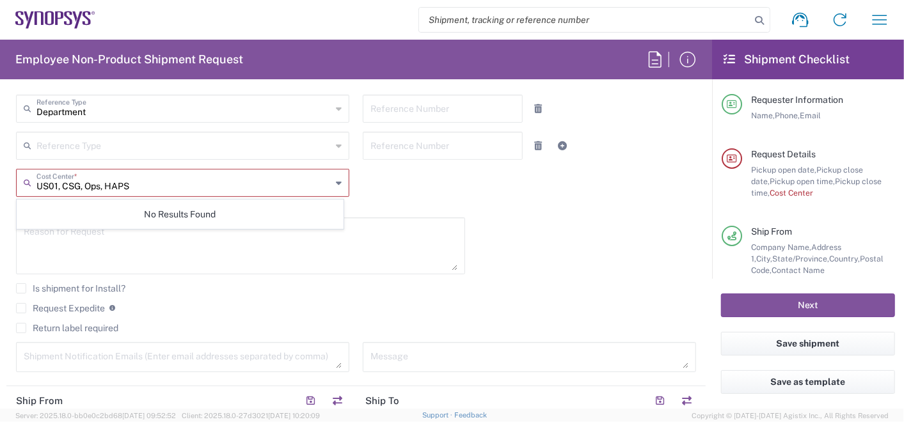
type input "US01, CSG, Ops, HAPS"
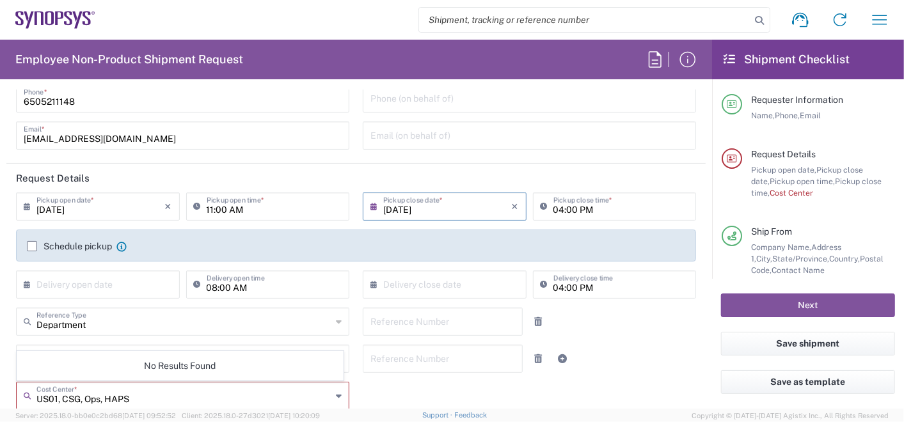
drag, startPoint x: 410, startPoint y: 395, endPoint x: 402, endPoint y: 384, distance: 13.3
click at [410, 379] on div "[DATE] × Pickup open date * Cancel Apply 11:00 AM Pickup open time * [DATE] × P…" at bounding box center [357, 394] width 694 height 402
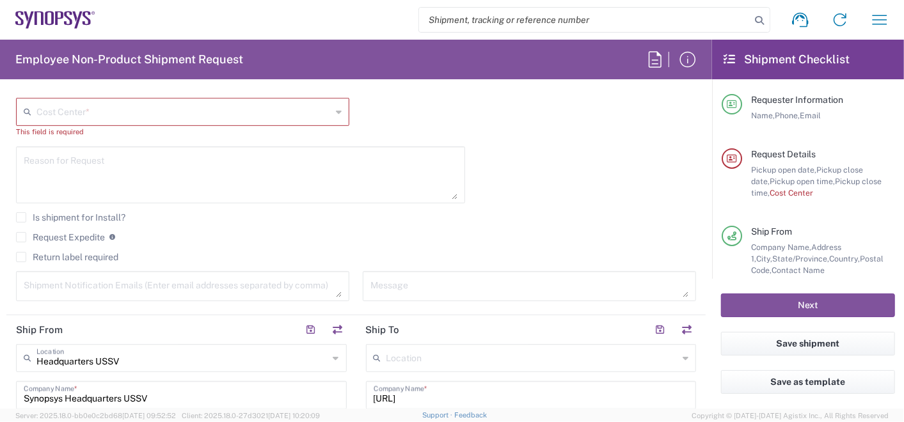
scroll to position [213, 0]
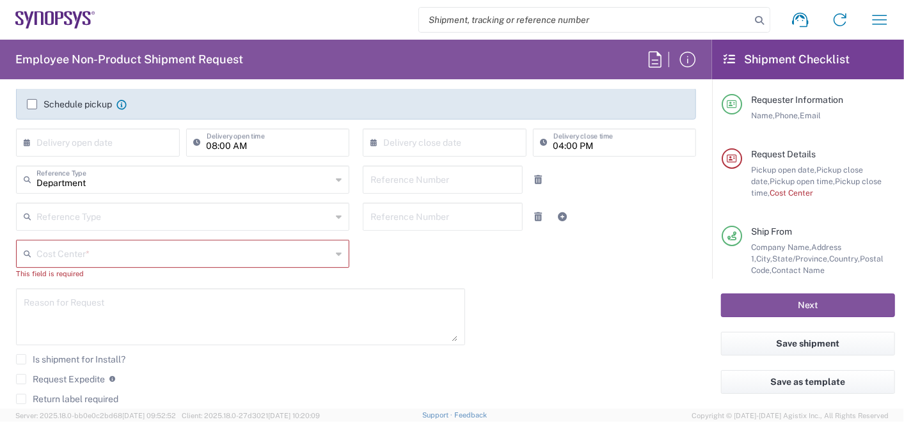
click at [141, 253] on input "text" at bounding box center [183, 253] width 295 height 22
type input "470278"
click at [534, 269] on div "[DATE] × Pickup open date * Cancel Apply 11:00 AM Pickup open time * [DATE] × P…" at bounding box center [357, 252] width 694 height 402
click at [73, 254] on input "text" at bounding box center [183, 253] width 295 height 22
type input "410278"
